Goal: Transaction & Acquisition: Purchase product/service

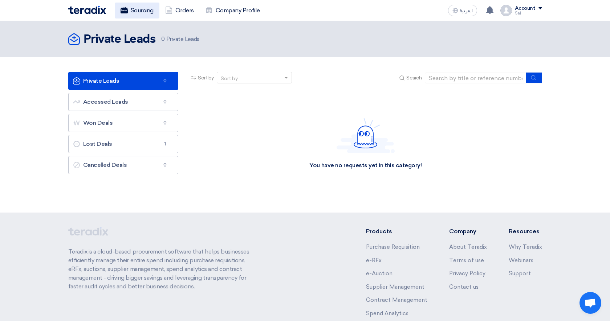
click at [148, 12] on link "Sourcing" at bounding box center [137, 11] width 45 height 16
click at [141, 13] on link "Sourcing" at bounding box center [137, 11] width 45 height 16
click at [189, 12] on link "Orders" at bounding box center [179, 11] width 40 height 16
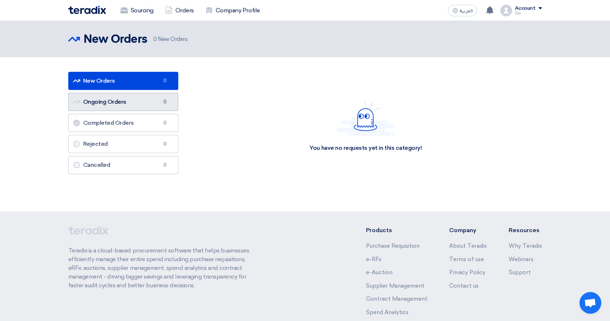
click at [139, 105] on link "Ongoing Orders Ongoing Orders 0" at bounding box center [123, 102] width 110 height 18
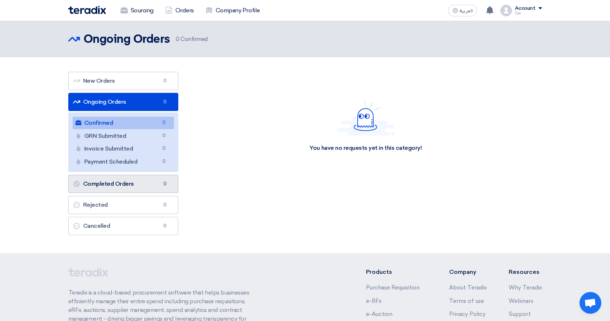
click at [129, 183] on link "Completed Orders Completed Orders 0" at bounding box center [123, 184] width 110 height 18
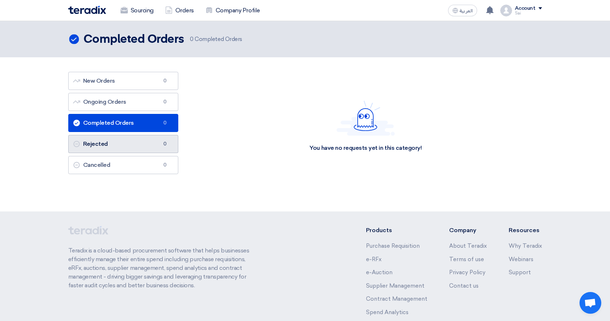
click at [122, 149] on link "Rejected Rejected 0" at bounding box center [123, 144] width 110 height 18
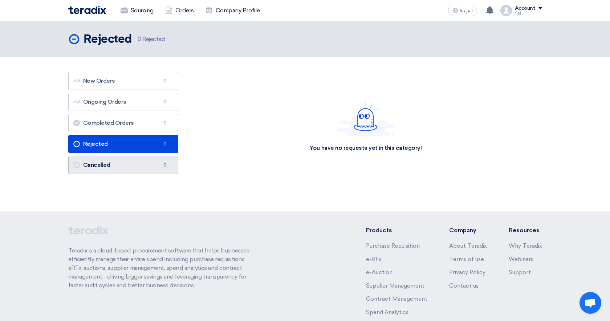
click at [123, 169] on link "Cancelled Cancelled 0" at bounding box center [123, 165] width 110 height 18
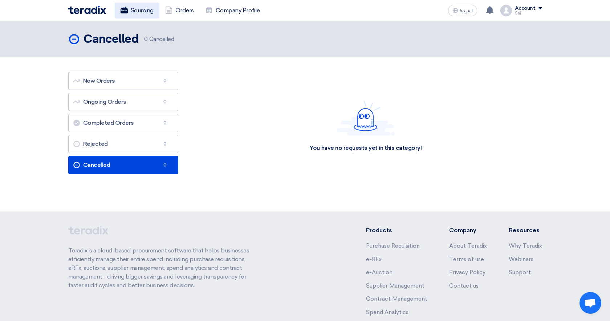
click at [138, 13] on link "Sourcing" at bounding box center [137, 11] width 45 height 16
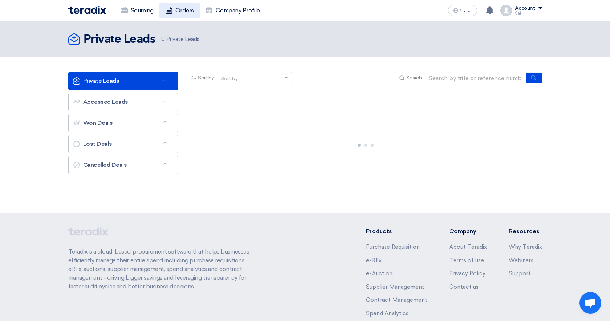
click at [184, 11] on link "Orders" at bounding box center [179, 11] width 40 height 16
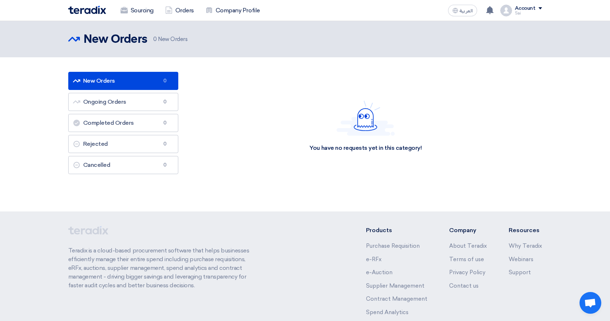
click at [118, 38] on h2 "New Orders" at bounding box center [115, 39] width 64 height 15
click at [132, 6] on link "Sourcing" at bounding box center [137, 11] width 45 height 16
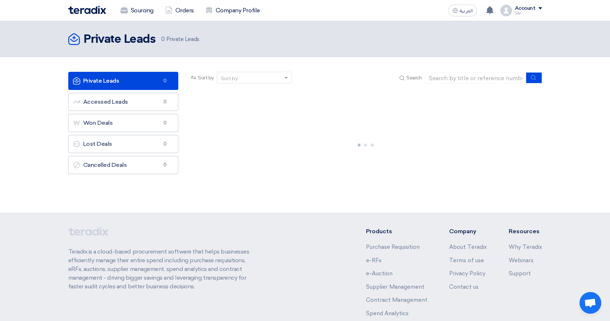
click at [96, 9] on img at bounding box center [87, 10] width 38 height 8
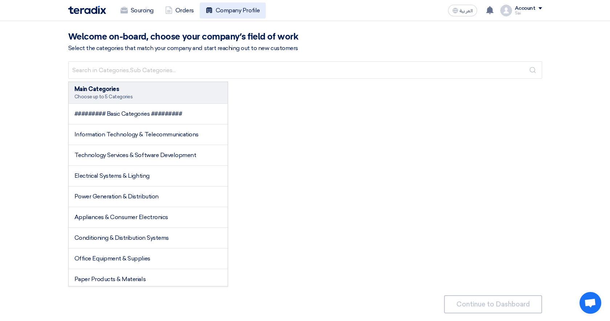
click at [244, 10] on link "Company Profile" at bounding box center [233, 11] width 66 height 16
click at [146, 10] on link "Sourcing" at bounding box center [137, 11] width 45 height 16
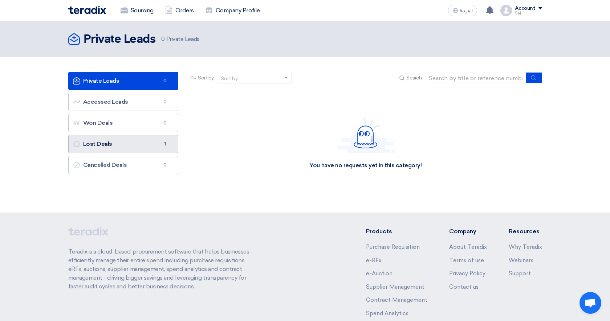
click at [146, 145] on link "Lost Deals Lost Deals 1" at bounding box center [123, 144] width 110 height 18
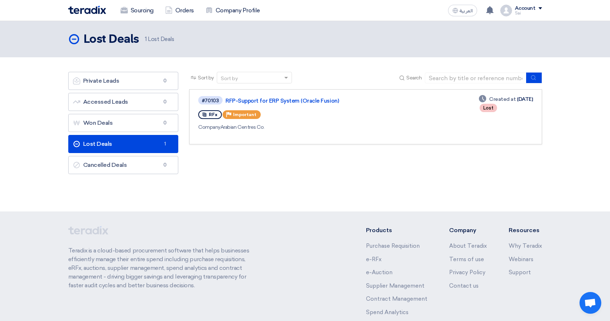
click at [212, 115] on span "RFx" at bounding box center [213, 114] width 9 height 5
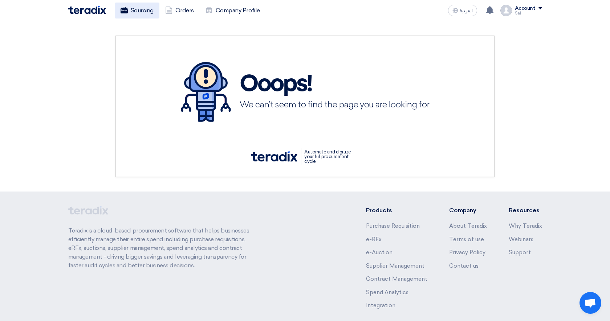
click at [152, 12] on link "Sourcing" at bounding box center [137, 11] width 45 height 16
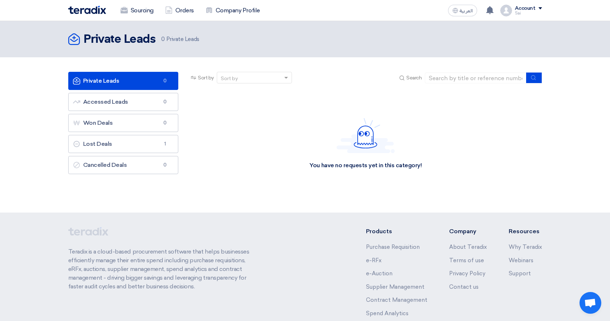
click at [118, 40] on h2 "Private Leads" at bounding box center [119, 39] width 72 height 15
click at [91, 16] on div "Sourcing Orders Company Profile" at bounding box center [210, 11] width 284 height 16
click at [88, 9] on img at bounding box center [87, 10] width 38 height 8
click at [90, 8] on img at bounding box center [87, 10] width 38 height 8
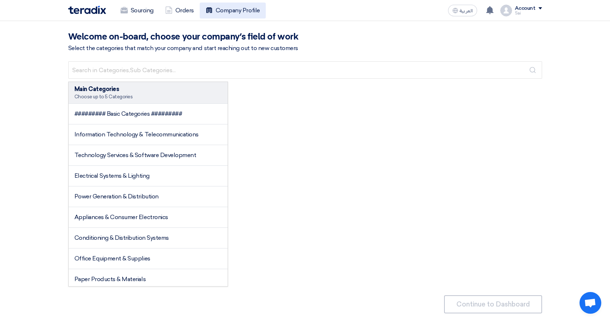
click at [224, 14] on link "Company Profile" at bounding box center [233, 11] width 66 height 16
click at [190, 7] on link "Orders" at bounding box center [179, 11] width 40 height 16
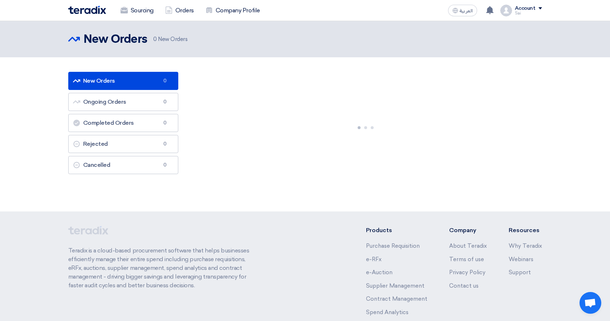
click at [190, 7] on link "Orders" at bounding box center [179, 11] width 40 height 16
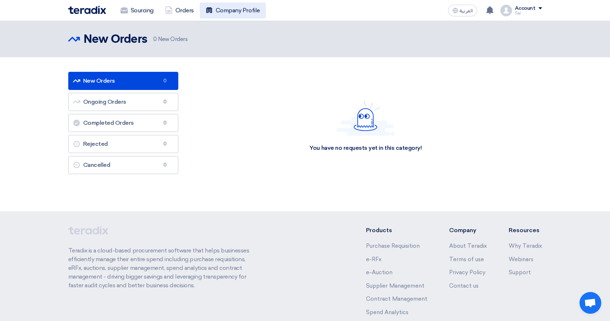
click at [231, 13] on link "Company Profile" at bounding box center [233, 11] width 66 height 16
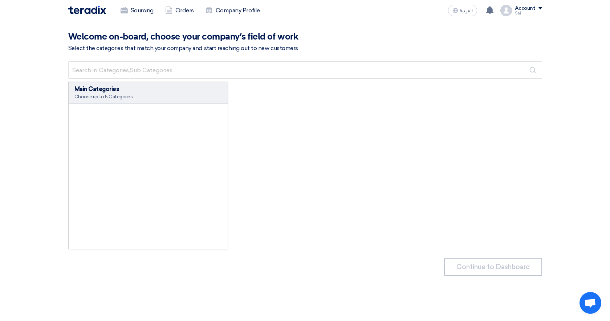
click at [231, 13] on link "Company Profile" at bounding box center [233, 11] width 66 height 16
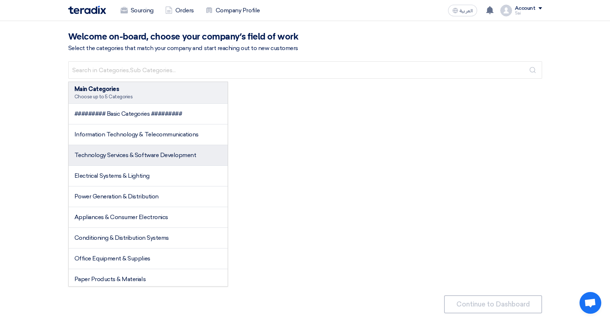
click at [148, 154] on span "Technology Services & Software Development" at bounding box center [135, 155] width 122 height 7
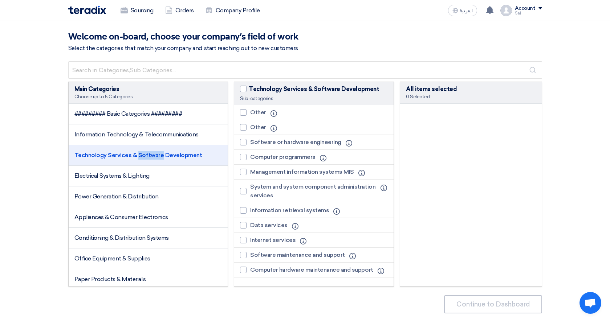
click at [148, 154] on span "Technology Services & Software Development" at bounding box center [138, 155] width 128 height 7
click at [367, 48] on div "Select the categories that match your company and start reaching out to new cus…" at bounding box center [305, 48] width 474 height 9
click at [132, 13] on link "Sourcing" at bounding box center [137, 11] width 45 height 16
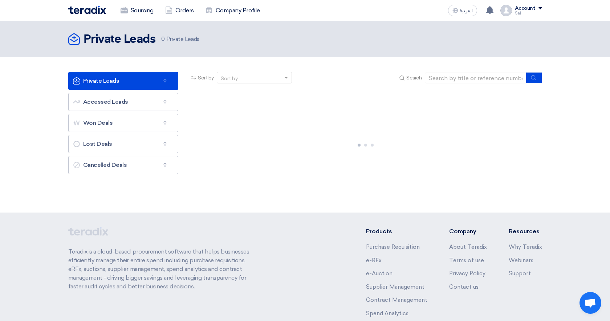
click at [539, 10] on div "Account" at bounding box center [528, 8] width 27 height 6
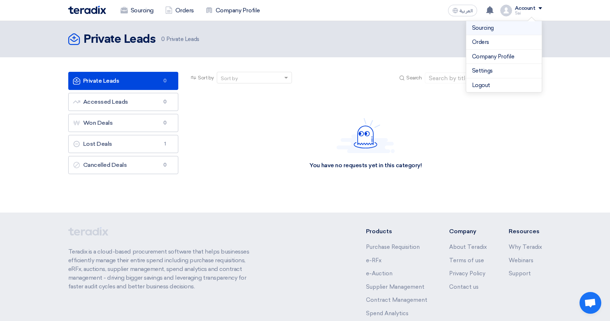
click at [492, 32] on li "Sourcing" at bounding box center [503, 28] width 75 height 15
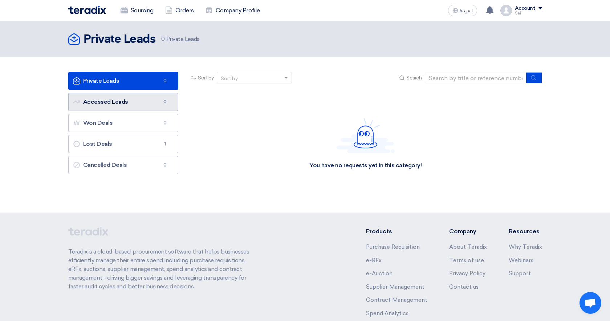
click at [117, 102] on link "Accessed Leads Accessed Leads 0" at bounding box center [123, 102] width 110 height 18
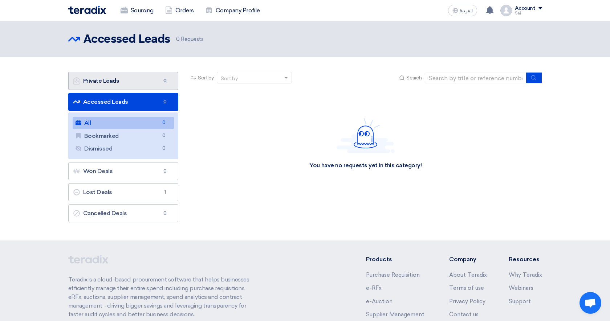
click at [124, 81] on link "Private Leads Private Leads 0" at bounding box center [123, 81] width 110 height 18
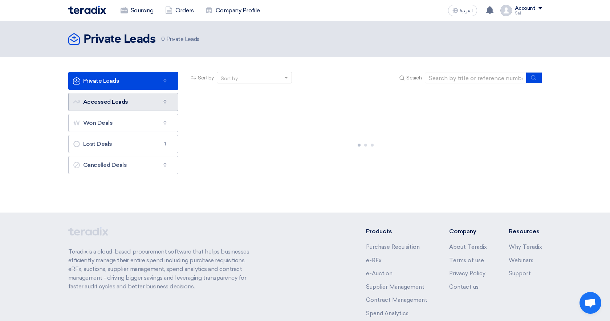
click at [120, 102] on link "Accessed Leads Accessed Leads 0" at bounding box center [123, 102] width 110 height 18
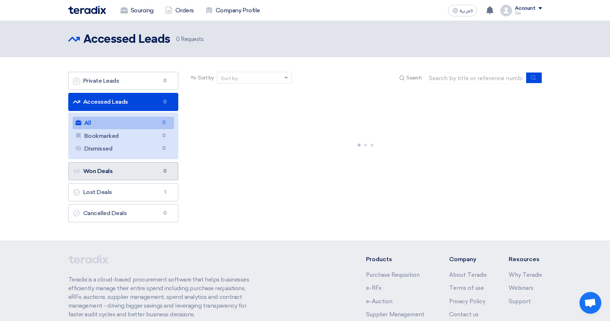
click at [124, 173] on link "Won Deals Won Deals 0" at bounding box center [123, 171] width 110 height 18
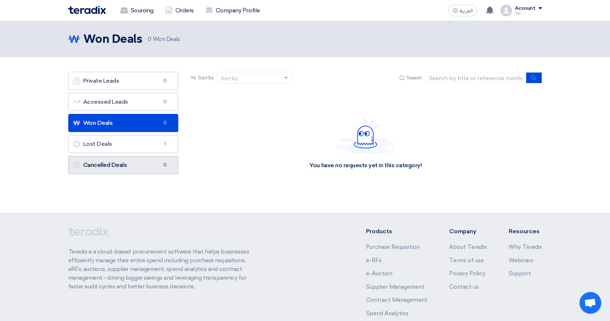
click at [126, 169] on link "Cancelled Deals Cancelled Deals 0" at bounding box center [123, 165] width 110 height 18
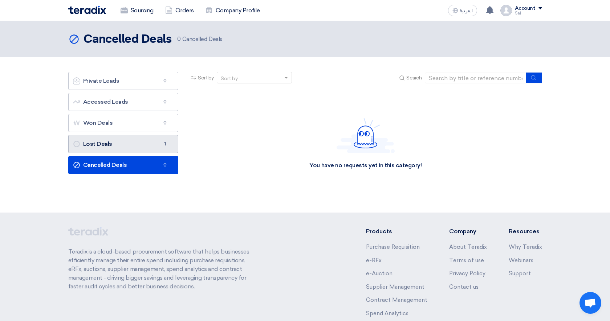
click at [123, 151] on link "Lost Deals Lost Deals 1" at bounding box center [123, 144] width 110 height 18
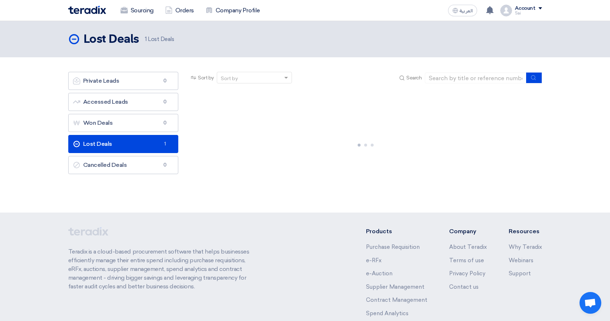
click at [122, 136] on link "Lost Deals Lost Deals 1" at bounding box center [123, 144] width 110 height 18
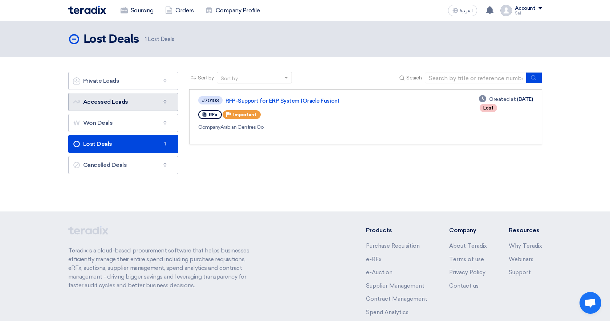
click at [147, 101] on link "Accessed Leads Accessed Leads 0" at bounding box center [123, 102] width 110 height 18
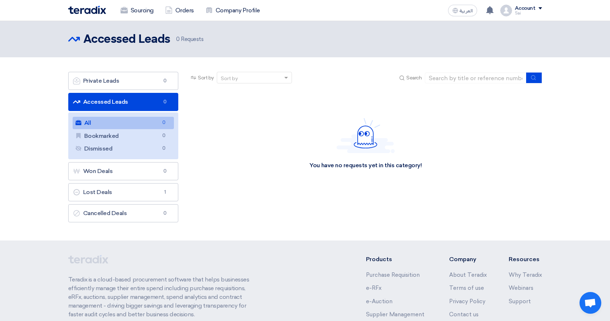
click at [274, 176] on div "You have no requests yet in this category!" at bounding box center [365, 143] width 352 height 109
click at [539, 9] on span at bounding box center [540, 8] width 4 height 2
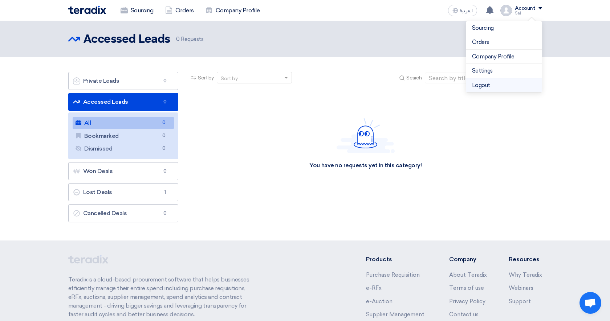
click at [491, 84] on li "Logout" at bounding box center [503, 85] width 75 height 14
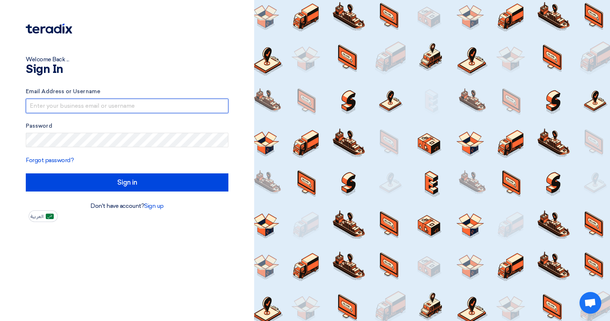
type input "saithanuj.g@4iapps.com"
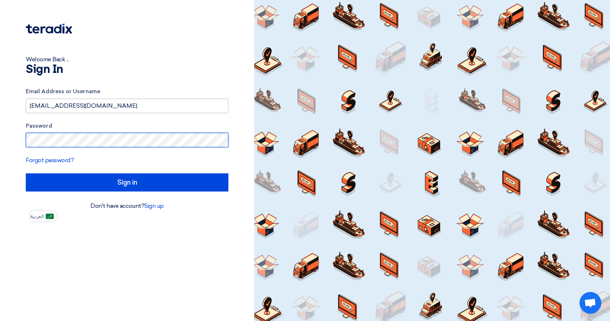
click at [127, 182] on input "Sign in" at bounding box center [127, 182] width 203 height 18
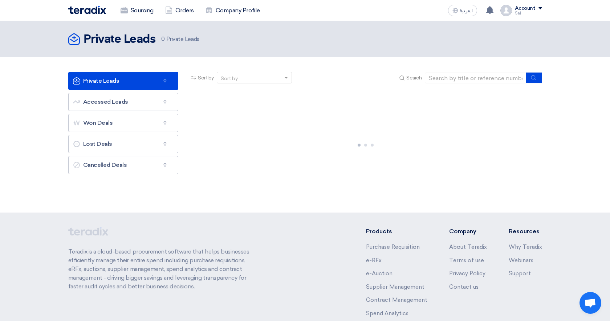
scroll to position [54, 0]
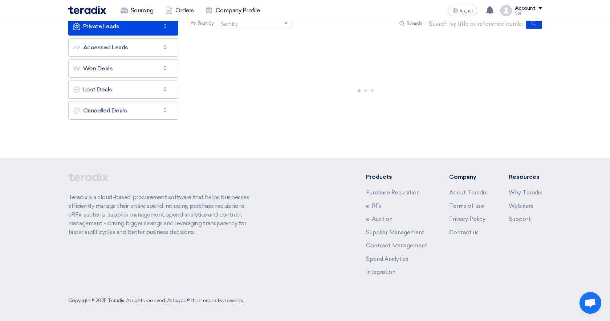
click at [118, 185] on div "Teradix is a cloud-based procurement software that helps businesses efficiently…" at bounding box center [162, 230] width 189 height 115
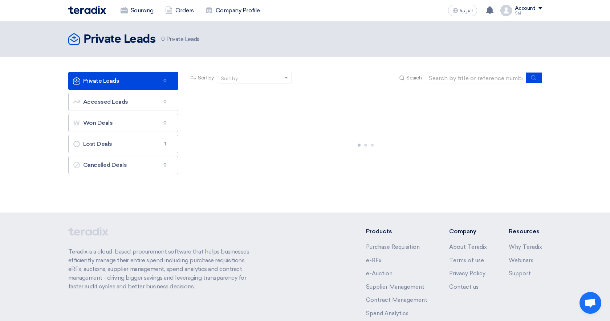
scroll to position [0, 0]
click at [538, 8] on span at bounding box center [540, 8] width 4 height 2
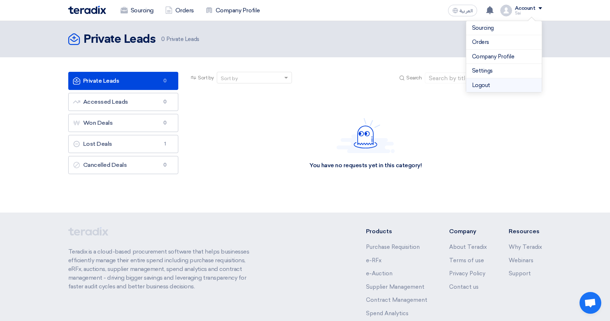
click at [511, 83] on li "Logout" at bounding box center [503, 85] width 75 height 14
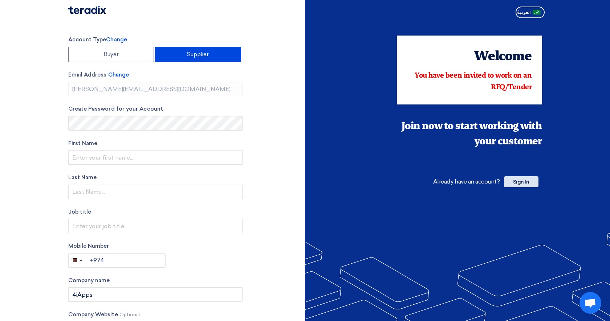
click at [526, 182] on span "Sign In" at bounding box center [521, 181] width 34 height 11
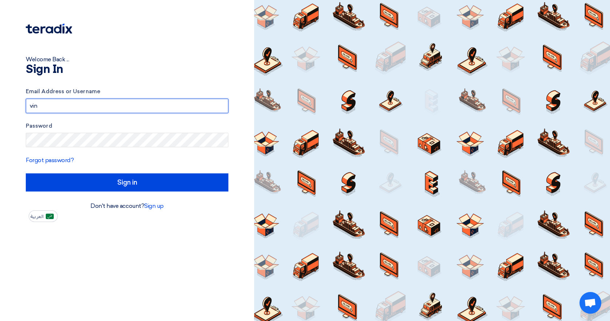
type input "[PERSON_NAME][EMAIL_ADDRESS][DOMAIN_NAME]"
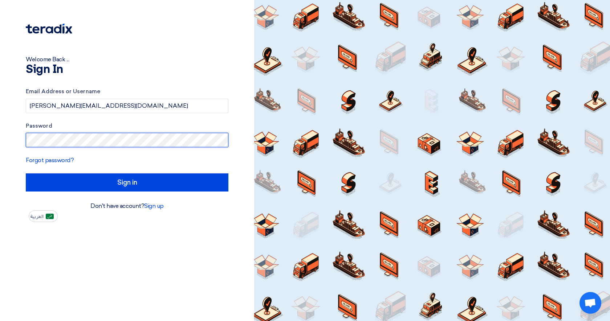
click at [127, 182] on input "Sign in" at bounding box center [127, 182] width 203 height 18
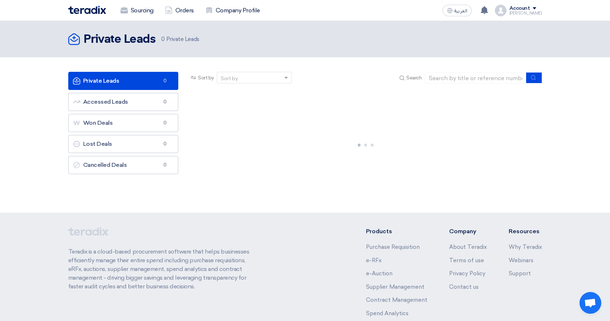
click at [188, 179] on app-shell "Sourcing Orders Company Profile العربية ع Your notification list is empty Accou…" at bounding box center [305, 199] width 610 height 356
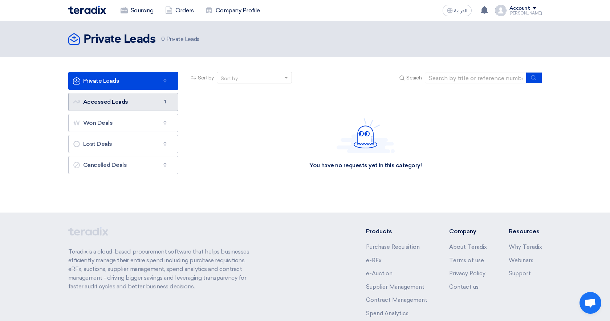
click at [124, 102] on link "Accessed Leads Accessed Leads 1" at bounding box center [123, 102] width 110 height 18
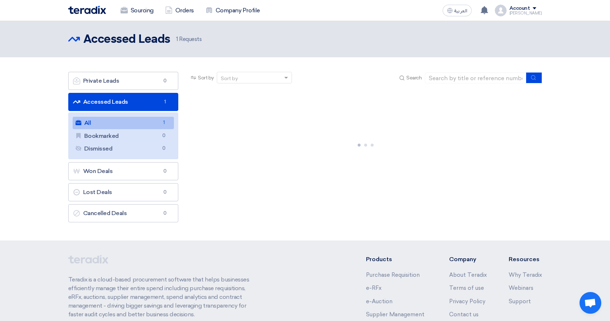
click at [133, 123] on link "All All 1" at bounding box center [124, 123] width 102 height 12
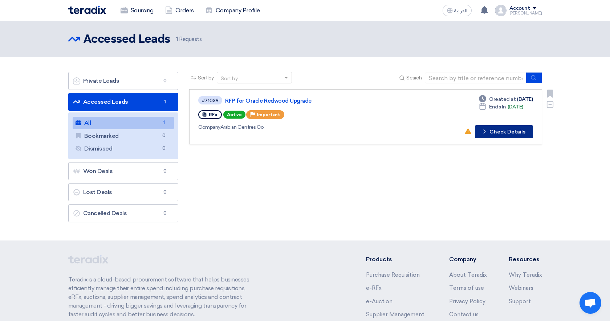
click at [504, 134] on button "Check details Check Details" at bounding box center [504, 131] width 58 height 13
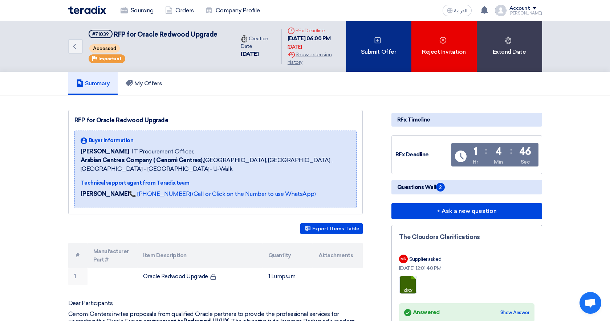
click at [378, 44] on icon at bounding box center [377, 40] width 7 height 7
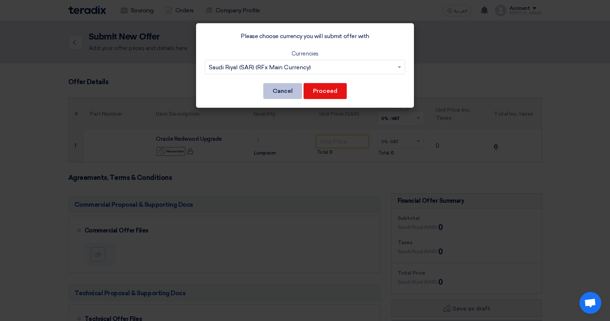
click at [294, 89] on button "Cancel" at bounding box center [282, 91] width 39 height 16
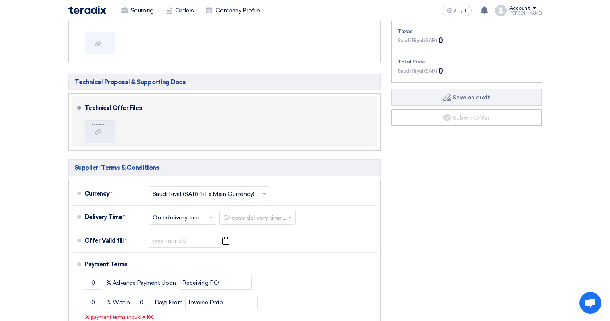
scroll to position [258, 0]
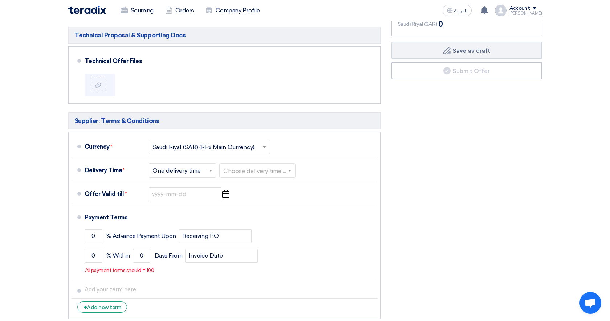
click at [420, 144] on div "Financial Offer Summary Subtotal [GEOGRAPHIC_DATA] (SAR) 0 Taxes [GEOGRAPHIC_DA…" at bounding box center [466, 129] width 161 height 388
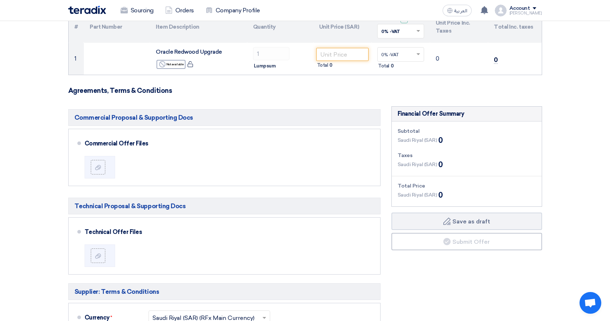
scroll to position [82, 0]
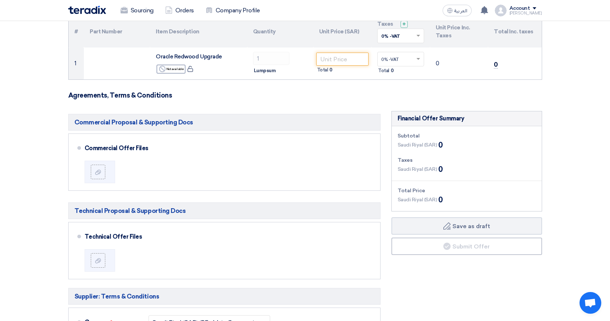
click at [344, 96] on h3 "Agreements, Terms & Conditions" at bounding box center [305, 95] width 474 height 8
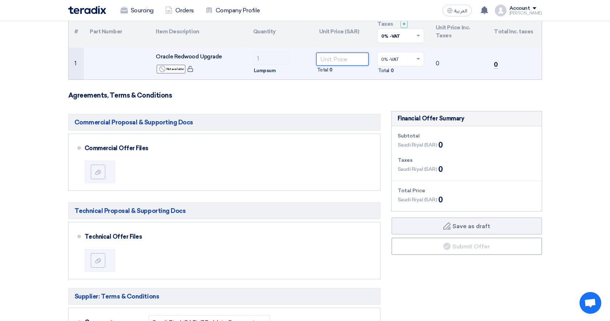
click at [319, 63] on input "number" at bounding box center [342, 59] width 53 height 13
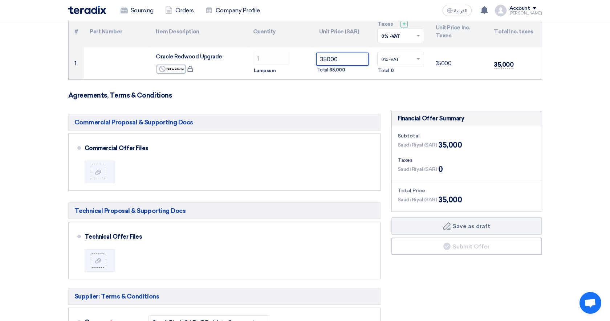
type input "35000"
click at [319, 111] on div "Commercial Proposal & Supporting Docs Commercial Offer Files" at bounding box center [224, 305] width 323 height 388
click at [318, 104] on form "Offer Details # Part Number Item Description Quantity Unit Price (SAR) Taxes + …" at bounding box center [305, 247] width 474 height 503
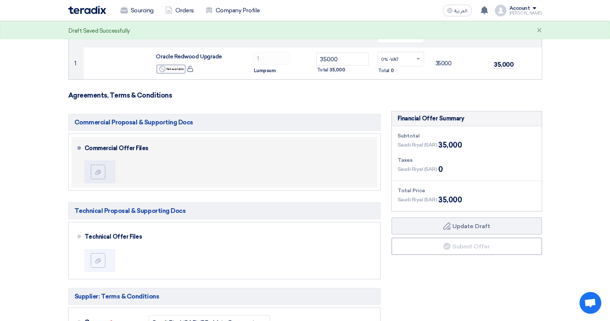
scroll to position [60, 0]
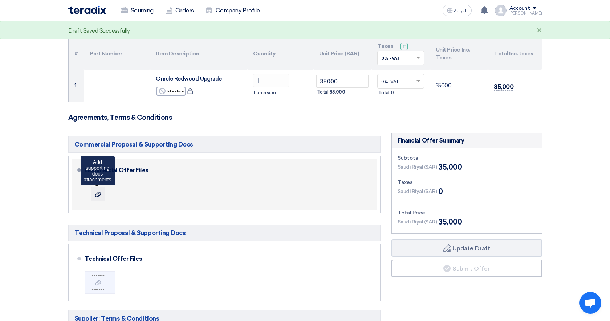
click at [96, 197] on label at bounding box center [98, 194] width 15 height 15
click at [0, 0] on input "file" at bounding box center [0, 0] width 0 height 0
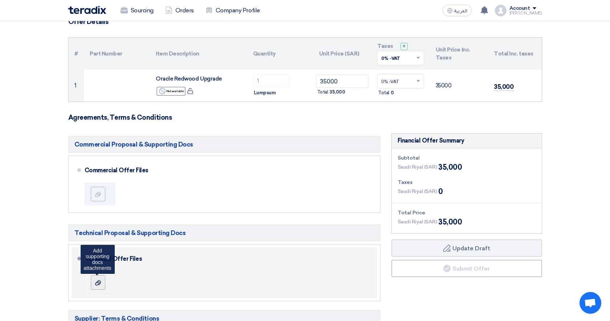
click at [97, 281] on icon at bounding box center [98, 283] width 6 height 6
click at [0, 0] on input "file" at bounding box center [0, 0] width 0 height 0
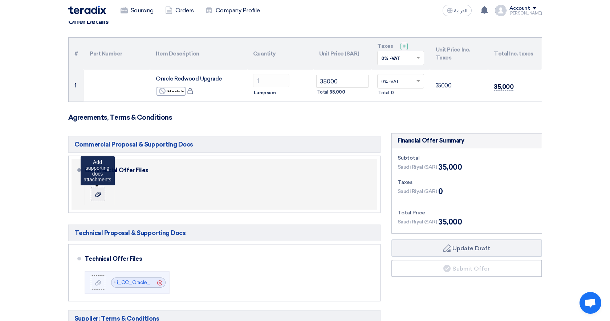
click at [98, 195] on icon at bounding box center [98, 195] width 6 height 6
click at [0, 0] on input "file" at bounding box center [0, 0] width 0 height 0
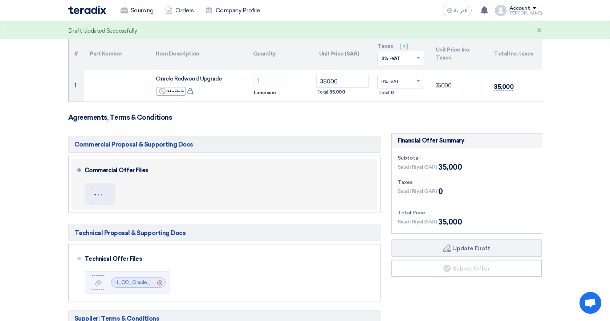
click at [265, 191] on div "Commercial Offer Files" at bounding box center [230, 184] width 290 height 45
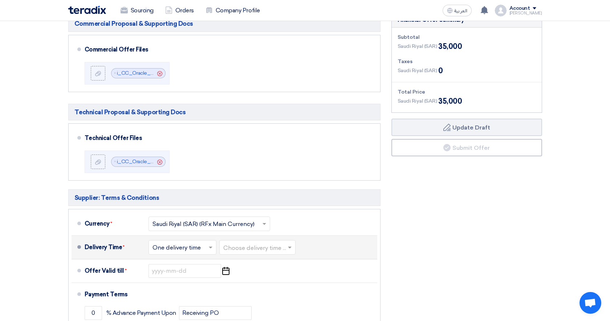
scroll to position [237, 0]
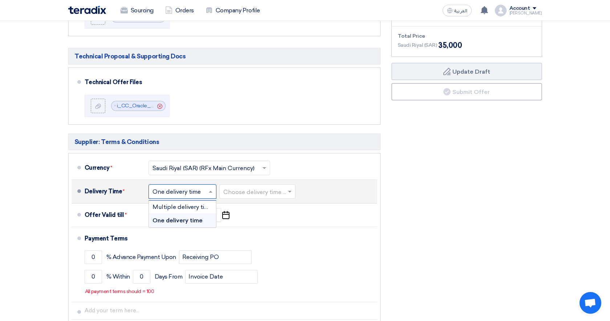
click at [199, 188] on input "text" at bounding box center [182, 192] width 61 height 11
click at [190, 225] on div "One delivery time" at bounding box center [182, 220] width 67 height 13
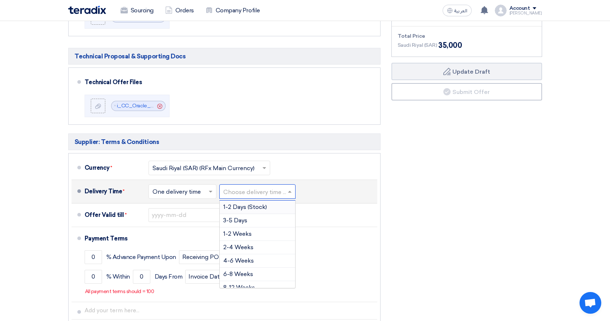
click at [245, 189] on input "text" at bounding box center [257, 192] width 69 height 11
click at [261, 230] on div "1-2 Weeks" at bounding box center [257, 230] width 75 height 13
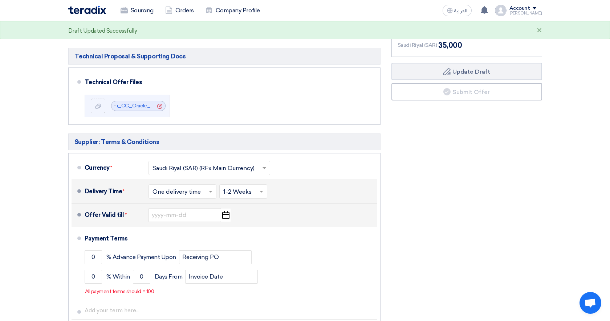
click at [223, 213] on icon "Pick a date" at bounding box center [226, 215] width 10 height 13
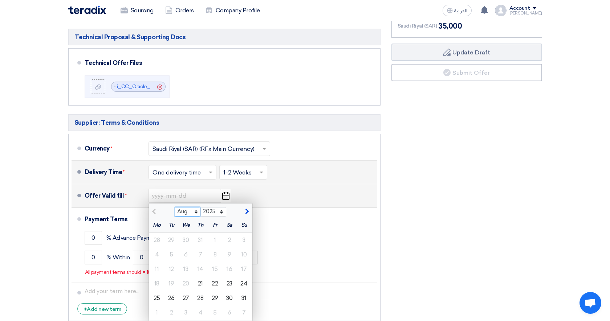
select select "11"
click at [214, 282] on div "21" at bounding box center [215, 284] width 15 height 15
type input "[DATE]"
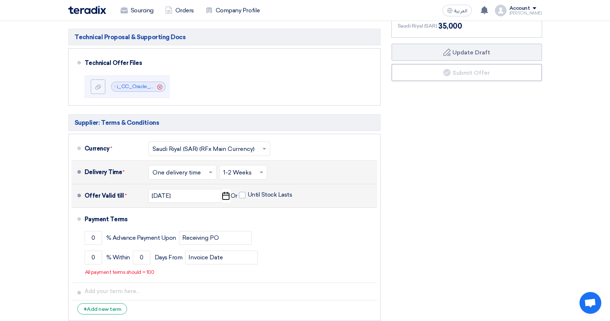
click at [214, 282] on li "Payment Terms 0 % Advance Payment Upon Receiving PO 0 % Within 0" at bounding box center [224, 245] width 306 height 75
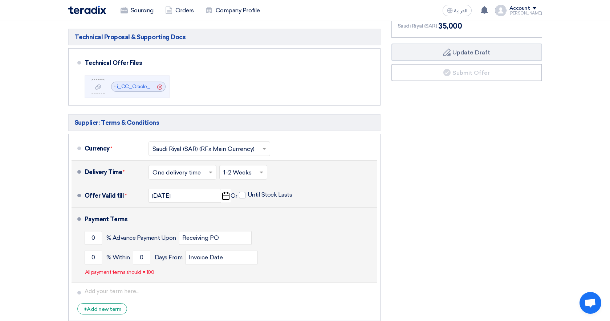
click at [284, 228] on div "0 % Advance Payment Upon Receiving PO" at bounding box center [230, 238] width 290 height 20
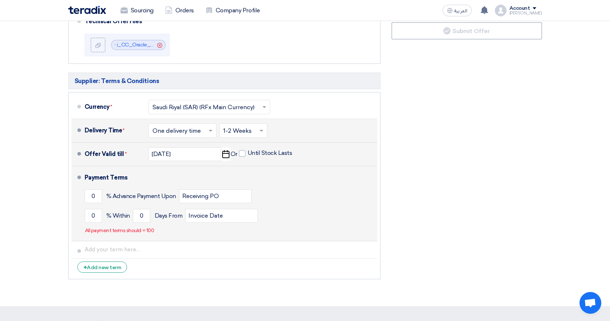
scroll to position [299, 0]
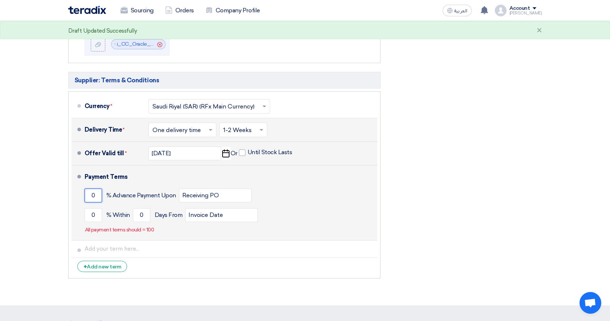
click at [95, 195] on input "0" at bounding box center [93, 196] width 17 height 14
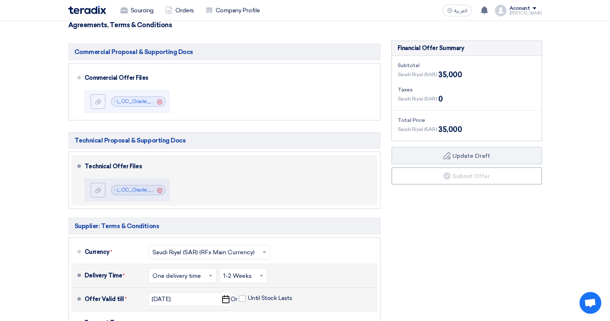
scroll to position [130, 0]
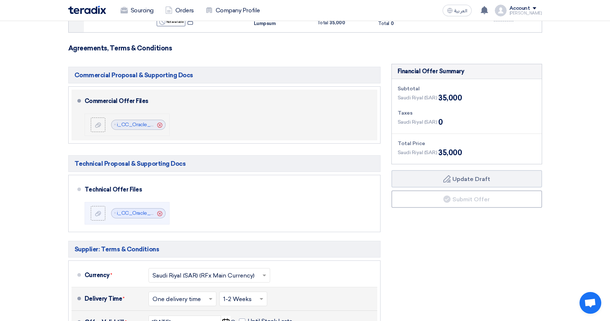
click at [160, 124] on use at bounding box center [159, 124] width 5 height 5
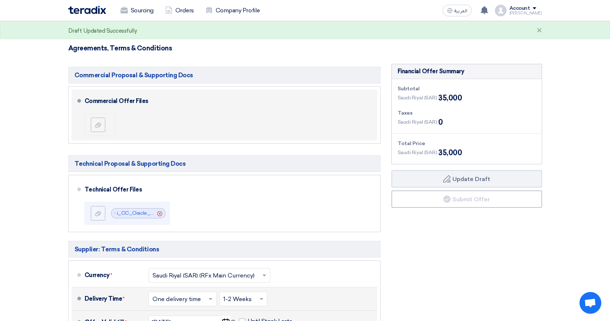
click at [93, 134] on li at bounding box center [100, 125] width 30 height 23
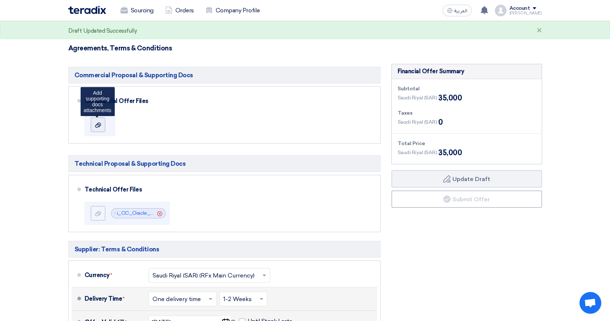
click at [99, 119] on label at bounding box center [98, 125] width 15 height 15
click at [0, 0] on input "file" at bounding box center [0, 0] width 0 height 0
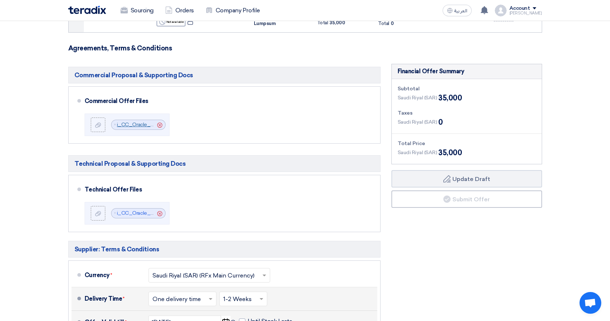
click at [142, 126] on link "i_CC_Oracle_Fusion_RWM__proposal_CP_V__1755786450731.pdf" at bounding box center [197, 125] width 160 height 6
click at [160, 126] on icon "Cancel" at bounding box center [159, 125] width 5 height 5
click at [100, 120] on label at bounding box center [98, 125] width 15 height 15
click at [0, 0] on input "file" at bounding box center [0, 0] width 0 height 0
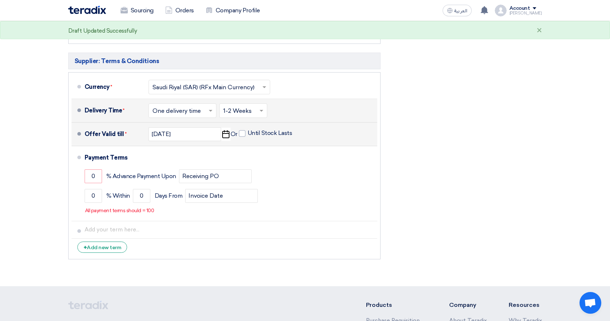
scroll to position [348, 0]
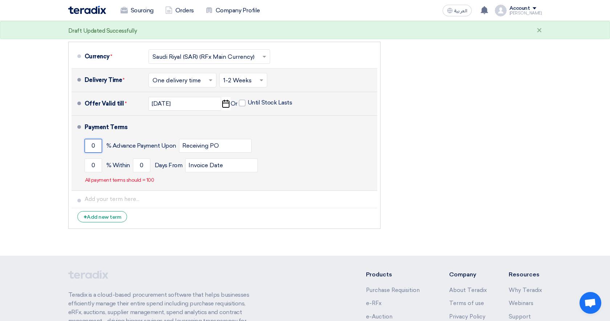
drag, startPoint x: 97, startPoint y: 144, endPoint x: 74, endPoint y: 143, distance: 22.1
click at [74, 143] on li "Payment Terms 0 % Advance Payment Upon Receiving PO 0 % Within 0" at bounding box center [224, 153] width 306 height 75
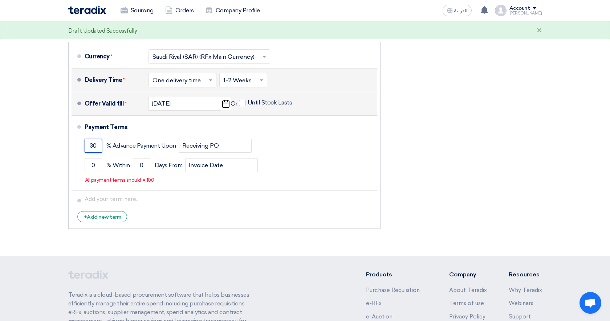
type input "30"
click at [184, 222] on li "+ Add new term" at bounding box center [224, 216] width 306 height 17
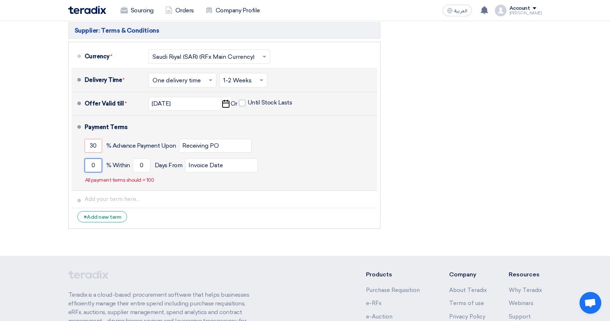
drag, startPoint x: 96, startPoint y: 164, endPoint x: 81, endPoint y: 164, distance: 15.2
click at [81, 164] on li "Payment Terms 30 % Advance Payment Upon Receiving PO 0 % Within 0" at bounding box center [224, 153] width 306 height 75
type input "30"
click at [143, 168] on input "0" at bounding box center [141, 166] width 17 height 14
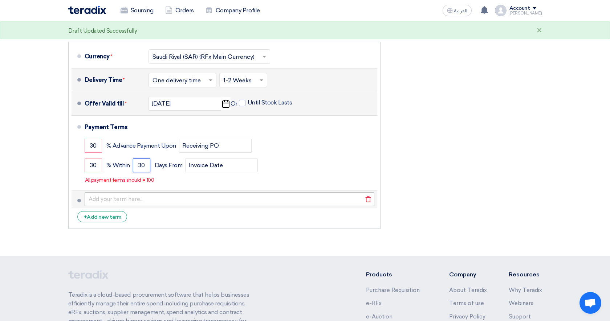
type input "30"
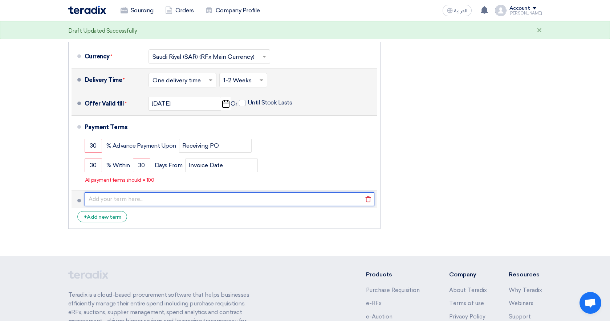
click at [203, 200] on input "text" at bounding box center [230, 199] width 290 height 14
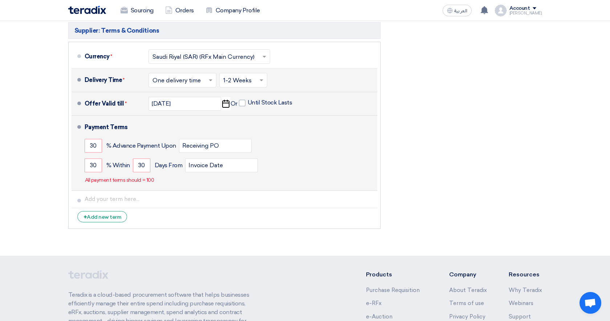
click at [211, 183] on div "Payment Terms 30 % Advance Payment Upon Receiving PO 30 % Within 30" at bounding box center [230, 153] width 290 height 69
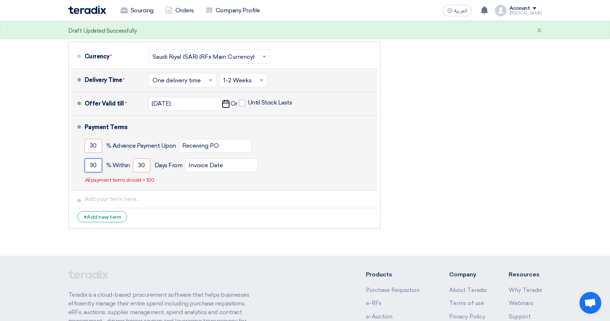
drag, startPoint x: 96, startPoint y: 164, endPoint x: 74, endPoint y: 164, distance: 22.1
click at [74, 164] on li "Payment Terms 30 % Advance Payment Upon Receiving PO 30 % Within 30" at bounding box center [224, 153] width 306 height 75
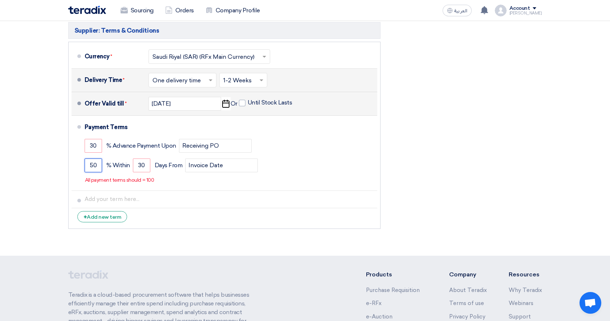
drag, startPoint x: 97, startPoint y: 167, endPoint x: 54, endPoint y: 156, distance: 44.4
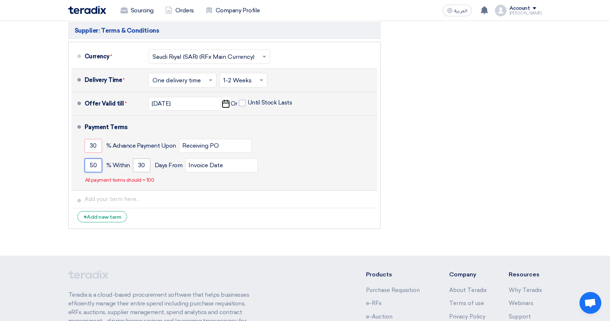
type input "50"
drag, startPoint x: 148, startPoint y: 165, endPoint x: 111, endPoint y: 161, distance: 37.6
click at [111, 162] on div "50 % [DATE] From Invoice Date" at bounding box center [230, 166] width 290 height 20
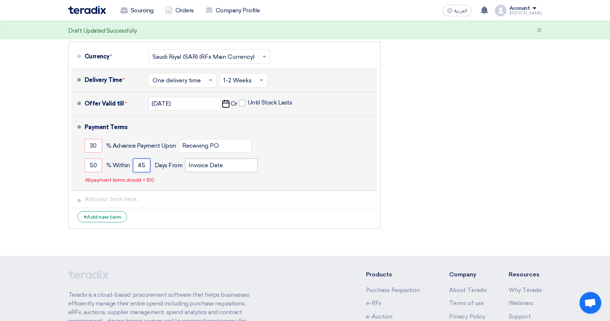
type input "45"
click at [233, 165] on input "Invoice Date" at bounding box center [221, 166] width 73 height 14
drag, startPoint x: 237, startPoint y: 165, endPoint x: 162, endPoint y: 157, distance: 74.9
click at [162, 157] on div "50 % [DATE] From Invoice Date" at bounding box center [230, 166] width 290 height 20
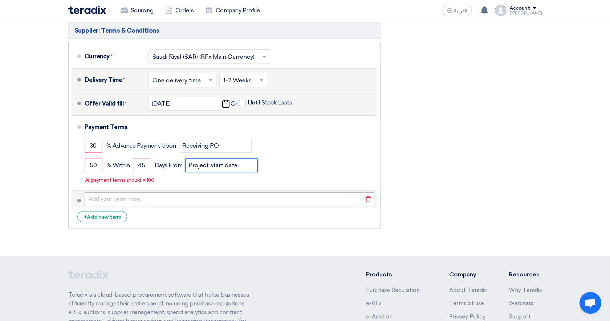
type input "Project start date"
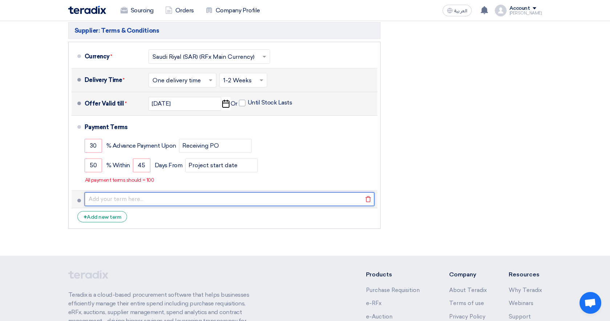
click at [150, 197] on input "text" at bounding box center [230, 199] width 290 height 14
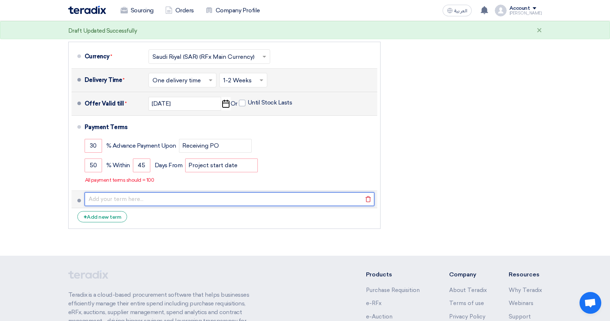
click at [145, 198] on input "text" at bounding box center [230, 199] width 290 height 14
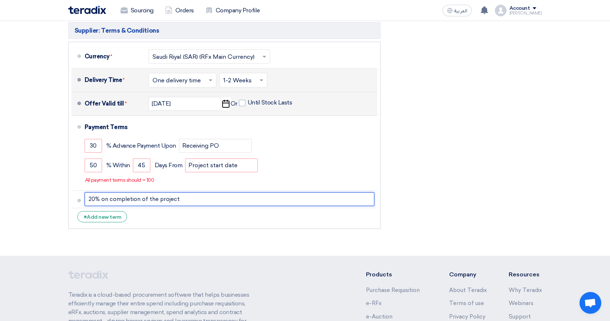
type input "20% on completion of the project"
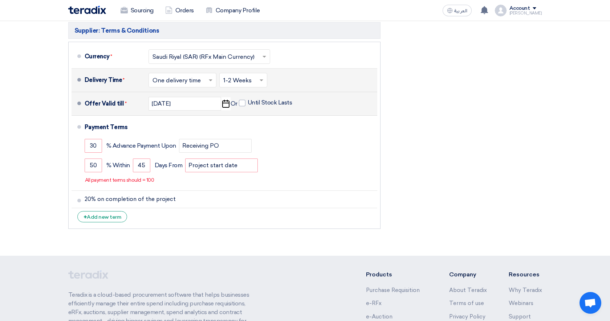
click at [181, 224] on li "+ Add new term" at bounding box center [224, 216] width 306 height 17
click at [432, 188] on div "Financial Offer Summary Subtotal [GEOGRAPHIC_DATA] (SAR) 35,000 Taxes Draft" at bounding box center [466, 39] width 161 height 388
click at [236, 220] on li "+ Add new term" at bounding box center [224, 216] width 306 height 17
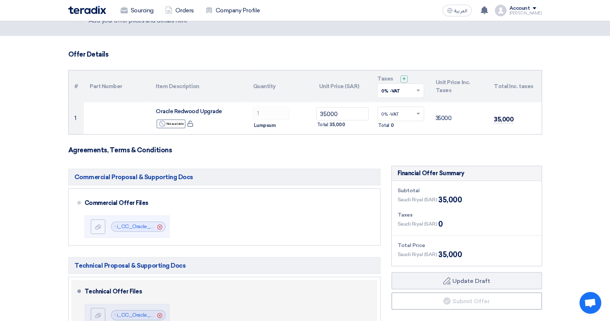
scroll to position [9, 0]
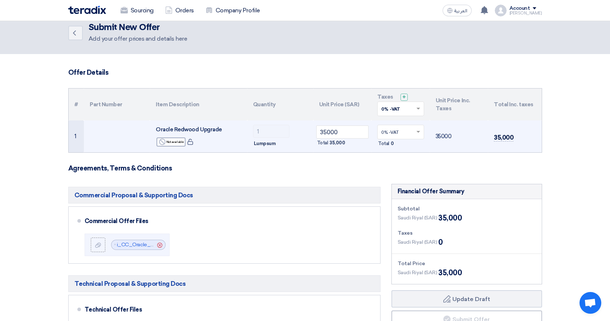
click at [413, 132] on input "text" at bounding box center [397, 133] width 32 height 12
click at [412, 141] on div "0% -VAT" at bounding box center [400, 145] width 46 height 12
click at [429, 161] on form "Offer Details # Part Number Item Description Quantity Unit Price (SAR) Taxes + …" at bounding box center [305, 320] width 474 height 503
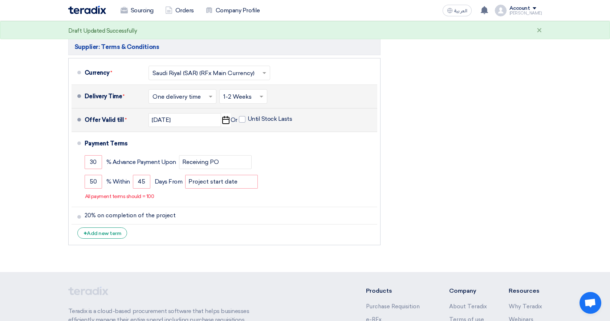
scroll to position [333, 0]
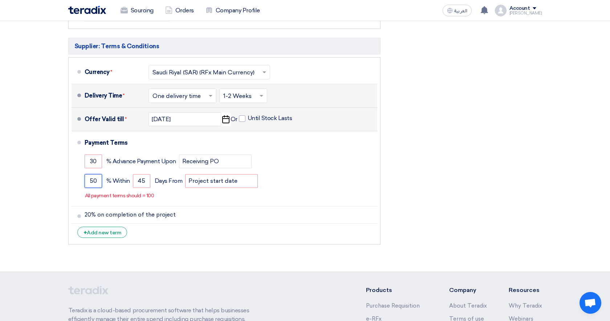
drag, startPoint x: 95, startPoint y: 181, endPoint x: 67, endPoint y: 181, distance: 28.3
click at [67, 181] on div "Commercial Proposal & Supporting Docs Commercial Offer Files File Cancel" at bounding box center [224, 55] width 323 height 388
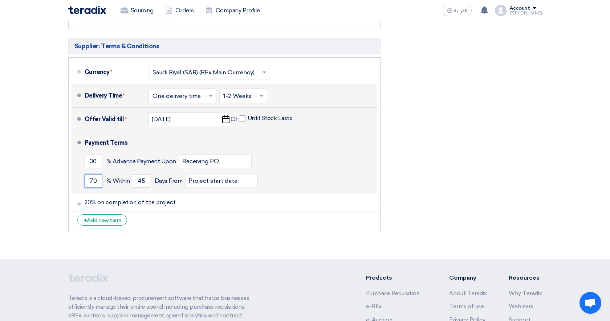
type input "70"
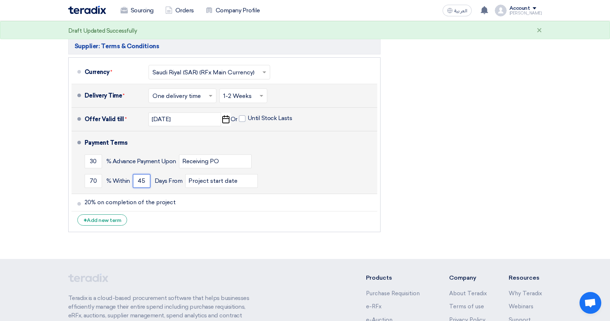
drag, startPoint x: 146, startPoint y: 182, endPoint x: 119, endPoint y: 177, distance: 28.1
click at [119, 177] on div "70 % [DATE] From Project start date" at bounding box center [230, 181] width 290 height 20
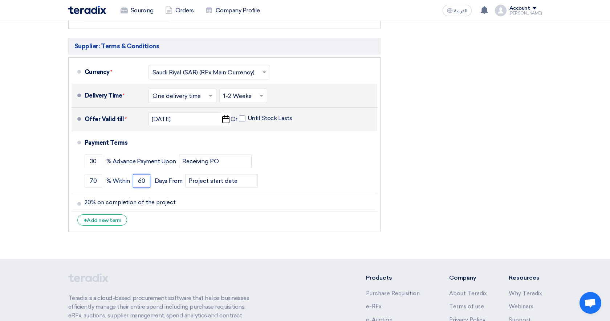
type input "60"
click at [221, 226] on li "+ Add new term" at bounding box center [224, 220] width 306 height 17
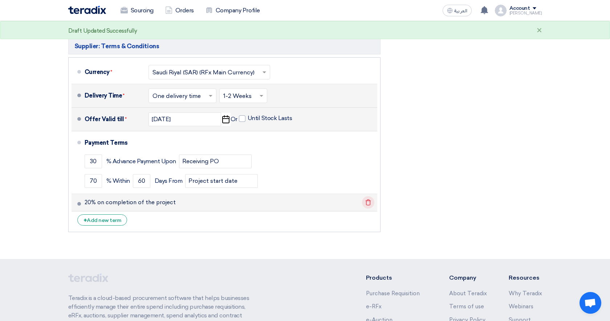
click at [369, 203] on icon "Delete" at bounding box center [368, 202] width 12 height 12
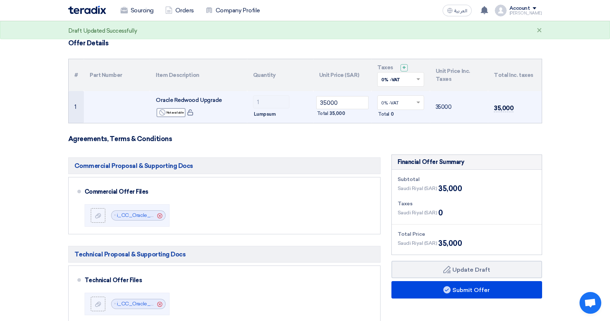
scroll to position [98, 0]
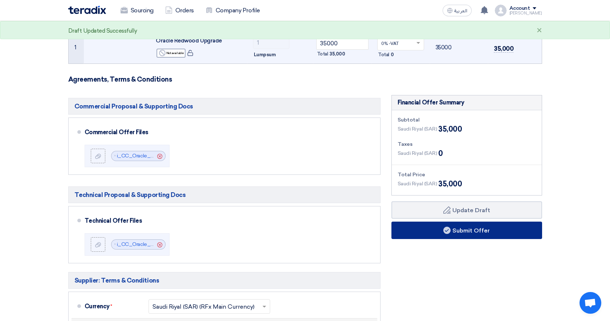
click at [458, 230] on button "Submit Offer" at bounding box center [466, 230] width 151 height 17
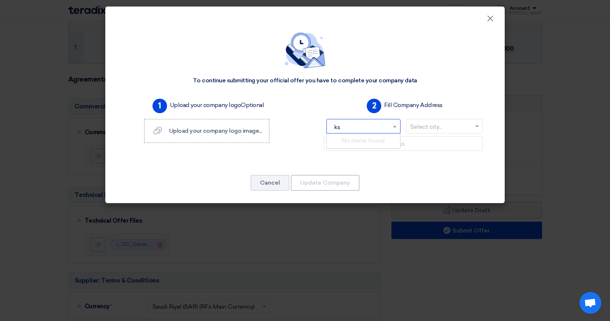
type input "k"
type input "saudi"
click at [376, 137] on span "[GEOGRAPHIC_DATA]" at bounding box center [363, 140] width 65 height 7
type input "[GEOGRAPHIC_DATA]"
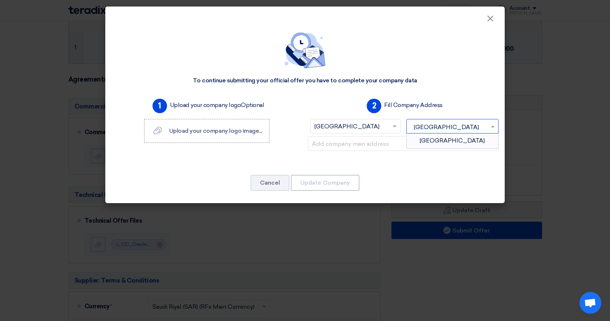
click at [429, 142] on div "[GEOGRAPHIC_DATA]" at bounding box center [452, 141] width 92 height 15
click at [378, 144] on input "text" at bounding box center [403, 143] width 191 height 15
paste input "Office [STREET_ADDRESS][PERSON_NAME] 13521 – 8292, [GEOGRAPHIC_DATA] Po code: 1…"
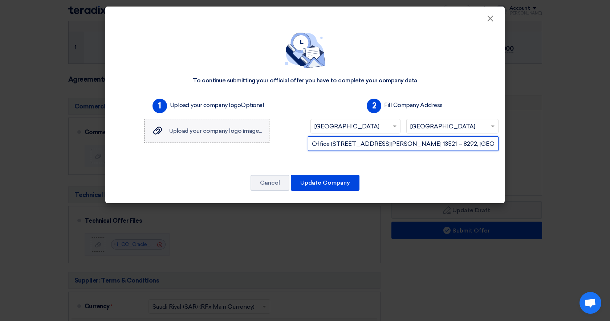
type input "Office [STREET_ADDRESS][PERSON_NAME] 13521 – 8292, [GEOGRAPHIC_DATA] Po code: 1…"
click at [232, 133] on span "Upload your company logo image..." at bounding box center [215, 130] width 93 height 7
click at [0, 0] on input "Upload your company logo image... Upload your company logo image..." at bounding box center [0, 0] width 0 height 0
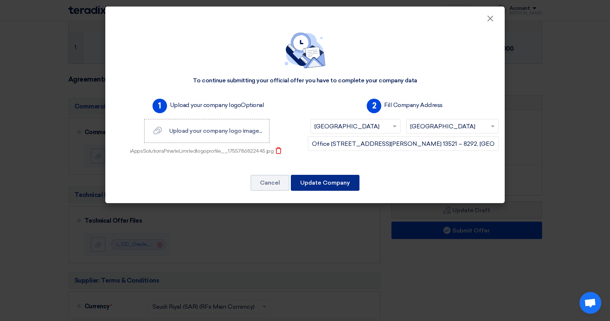
click at [309, 183] on button "Update Company" at bounding box center [325, 183] width 69 height 16
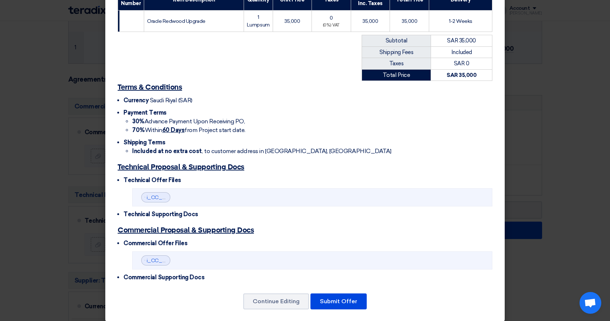
scroll to position [137, 0]
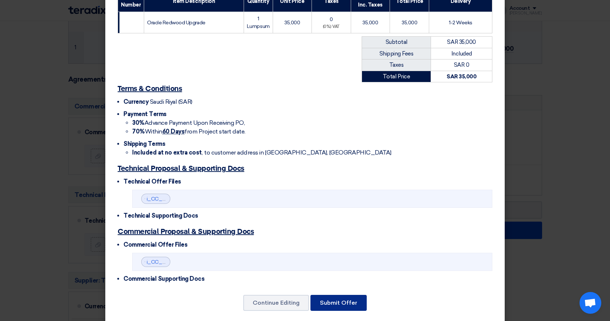
click at [339, 295] on button "Submit Offer" at bounding box center [338, 303] width 56 height 16
